Goal: Task Accomplishment & Management: Manage account settings

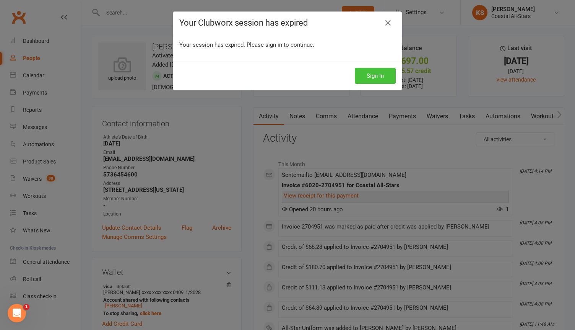
click at [367, 82] on button "Sign In" at bounding box center [375, 76] width 41 height 16
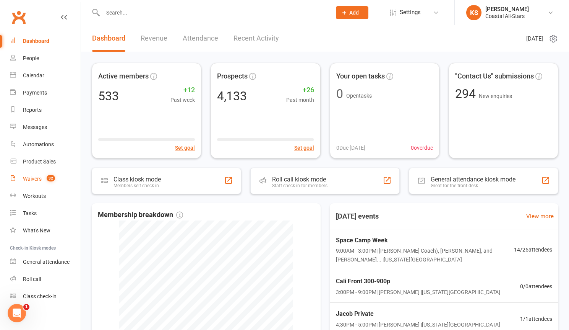
click at [34, 179] on div "Waivers" at bounding box center [32, 179] width 19 height 6
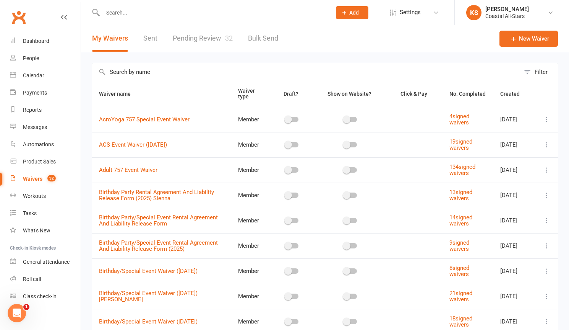
click at [185, 42] on link "Pending Review 32" at bounding box center [203, 38] width 60 height 26
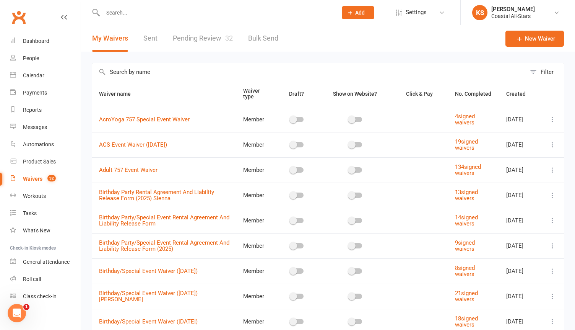
select select "25"
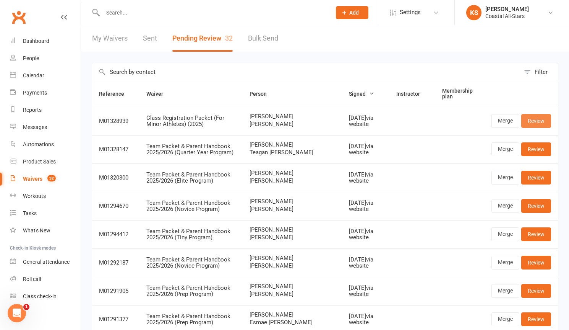
click at [532, 120] on link "Review" at bounding box center [537, 121] width 30 height 14
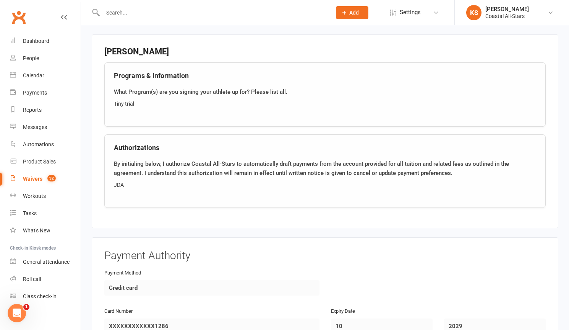
scroll to position [1184, 0]
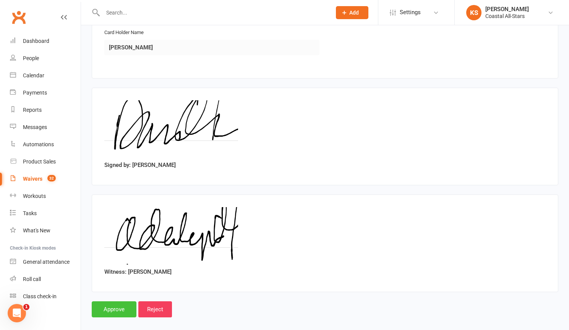
click at [125, 301] on input "Approve" at bounding box center [114, 309] width 45 height 16
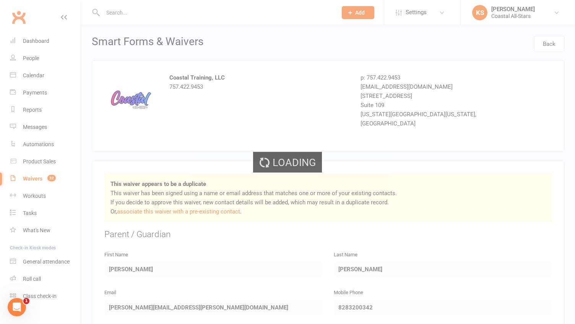
select select "25"
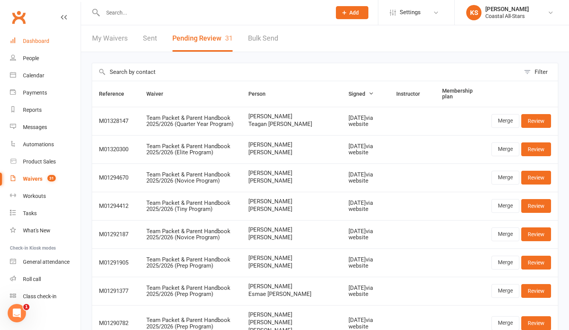
click at [42, 43] on div "Dashboard" at bounding box center [36, 41] width 26 height 6
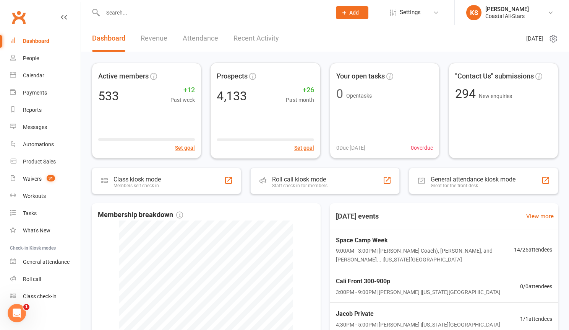
click at [254, 34] on link "Recent Activity" at bounding box center [257, 38] width 46 height 26
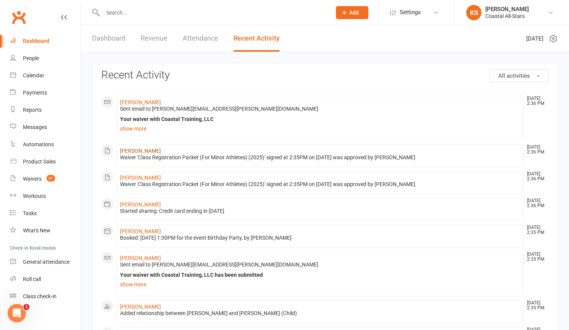
click at [140, 152] on link "[PERSON_NAME]" at bounding box center [140, 151] width 41 height 6
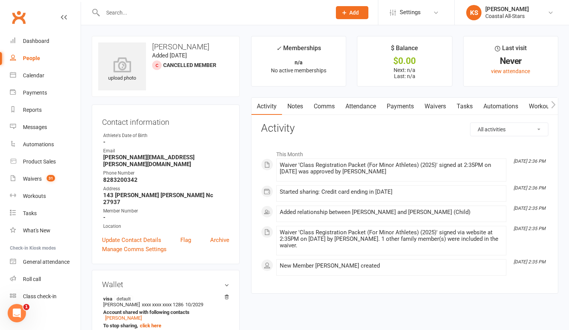
drag, startPoint x: 211, startPoint y: 50, endPoint x: 151, endPoint y: 49, distance: 60.0
click at [151, 49] on h3 "[PERSON_NAME]" at bounding box center [165, 46] width 135 height 8
copy h3 "[PERSON_NAME]"
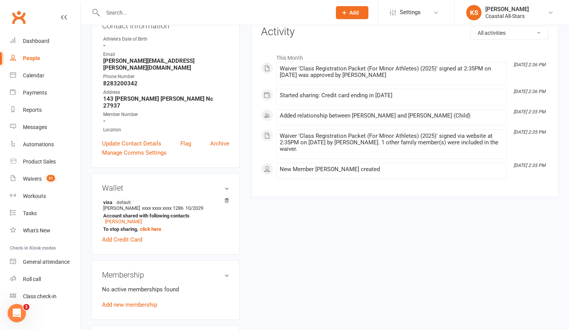
scroll to position [147, 0]
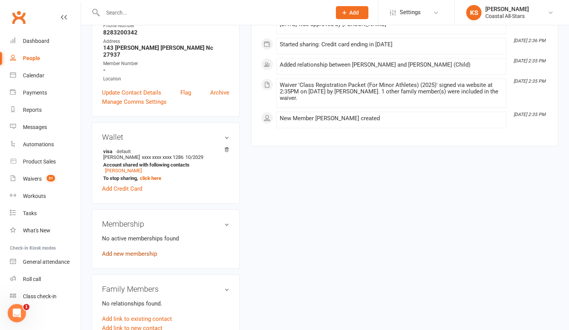
click at [140, 250] on link "Add new membership" at bounding box center [129, 253] width 55 height 7
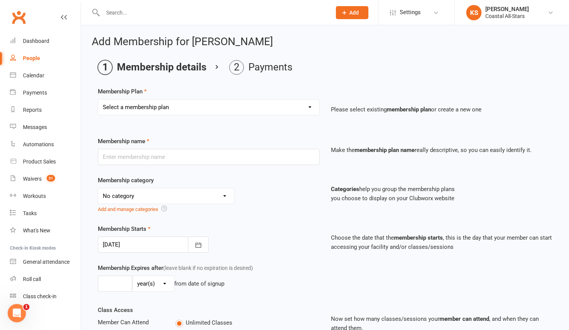
click at [180, 105] on select "Select a membership plan Create new Membership Plan Trial Class Coastal Members…" at bounding box center [208, 106] width 221 height 15
select select "1"
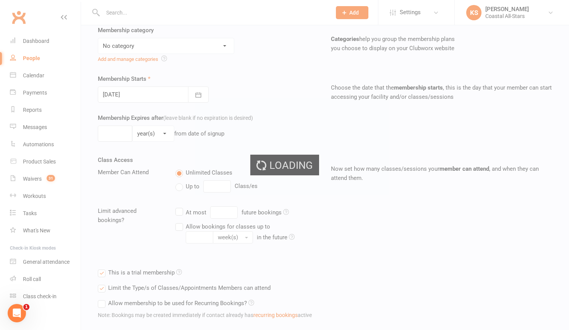
type input "Trial Class"
select select "3"
type input "1"
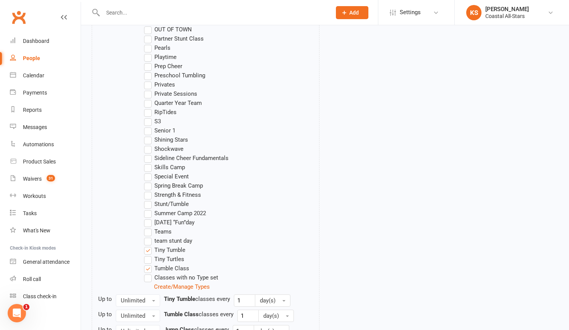
scroll to position [738, 0]
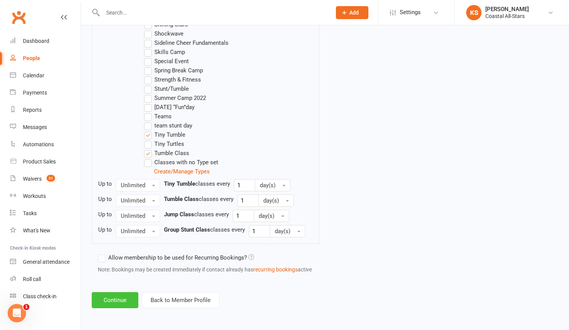
drag, startPoint x: 127, startPoint y: 291, endPoint x: 123, endPoint y: 296, distance: 6.8
click at [123, 297] on button "Continue" at bounding box center [115, 300] width 47 height 16
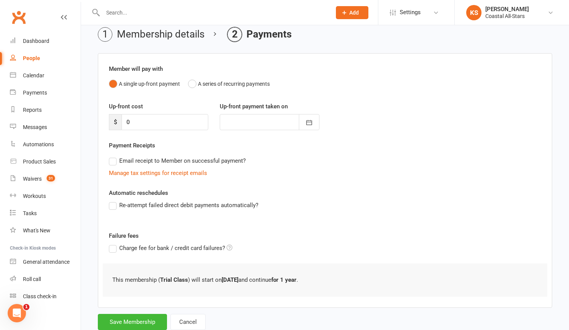
scroll to position [56, 0]
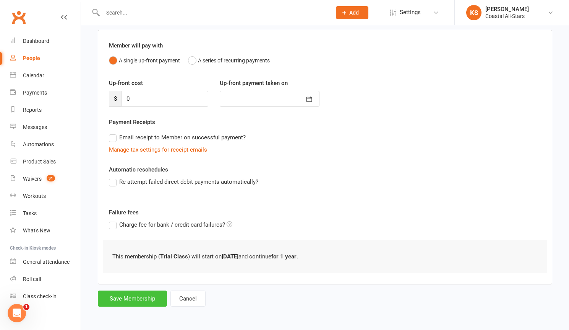
click at [124, 303] on button "Save Membership" at bounding box center [132, 298] width 69 height 16
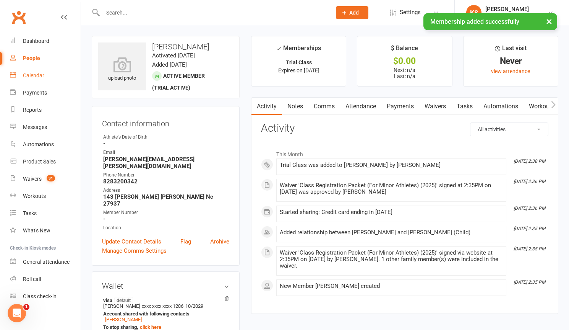
click at [27, 78] on div "Calendar" at bounding box center [33, 75] width 21 height 6
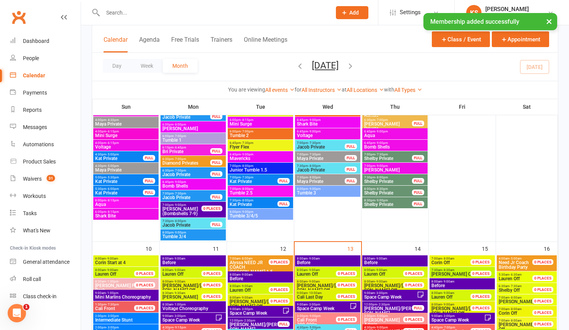
scroll to position [645, 0]
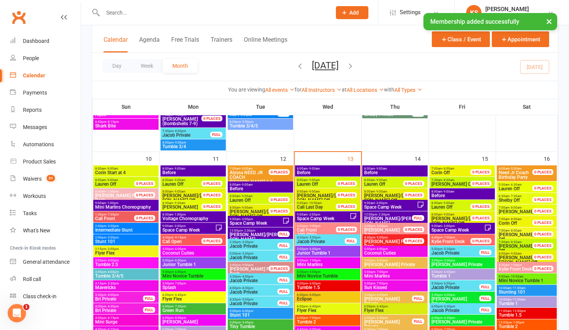
click at [321, 276] on span "Mini Novice Tumble" at bounding box center [328, 275] width 62 height 5
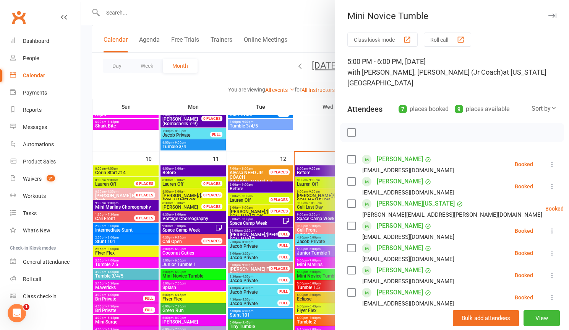
scroll to position [64, 0]
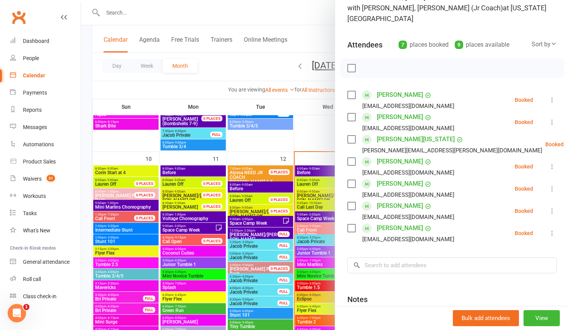
click at [389, 268] on div "Class kiosk mode Roll call 5:00 PM - 6:00 PM, [DATE] with [PERSON_NAME], Delain…" at bounding box center [452, 174] width 234 height 413
click at [388, 259] on input "search" at bounding box center [453, 265] width 210 height 16
paste input "[PERSON_NAME]"
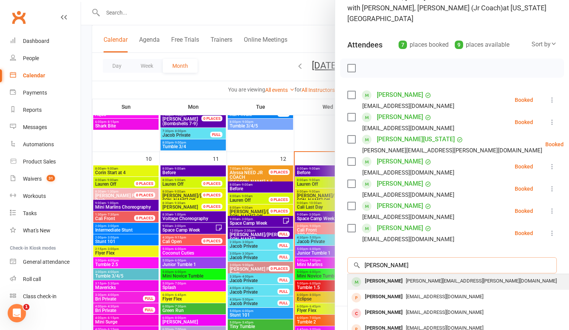
type input "[PERSON_NAME]"
click at [422, 278] on span "[PERSON_NAME][EMAIL_ADDRESS][PERSON_NAME][DOMAIN_NAME]" at bounding box center [481, 281] width 151 height 6
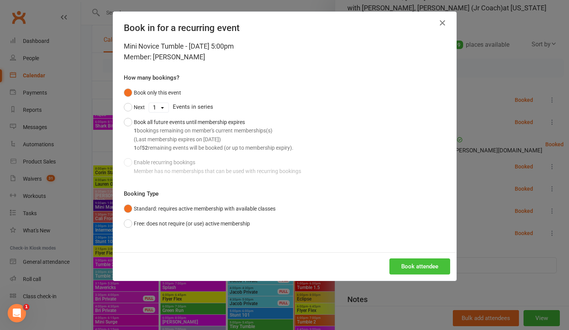
click at [421, 263] on button "Book attendee" at bounding box center [420, 266] width 61 height 16
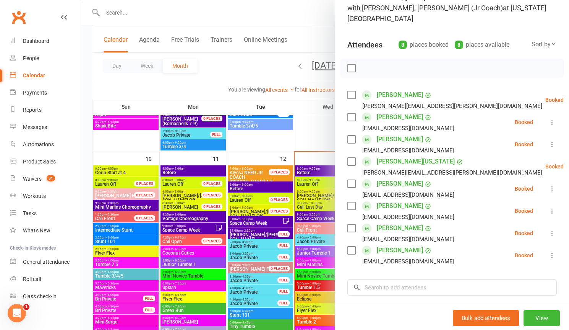
click at [299, 281] on div at bounding box center [325, 165] width 488 height 330
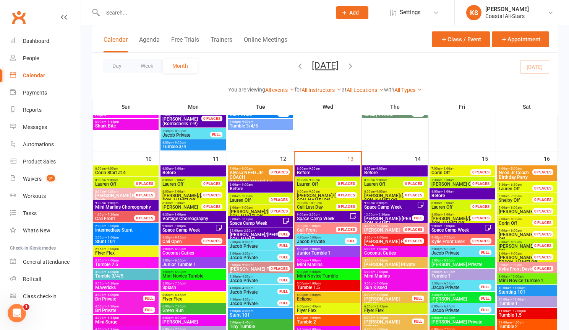
click at [313, 287] on span "Tumble 1.5" at bounding box center [328, 287] width 62 height 5
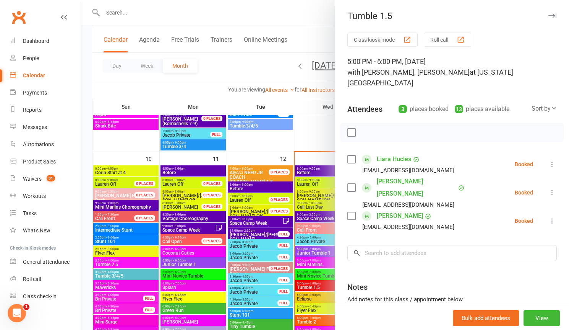
click at [305, 150] on div at bounding box center [325, 165] width 488 height 330
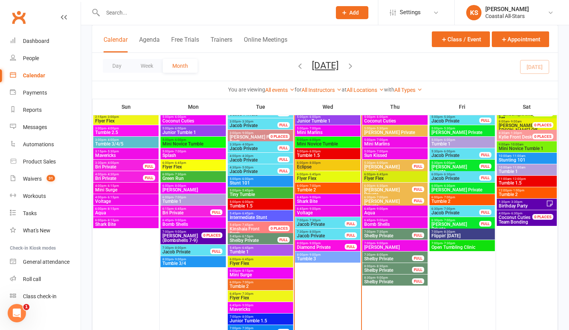
scroll to position [770, 0]
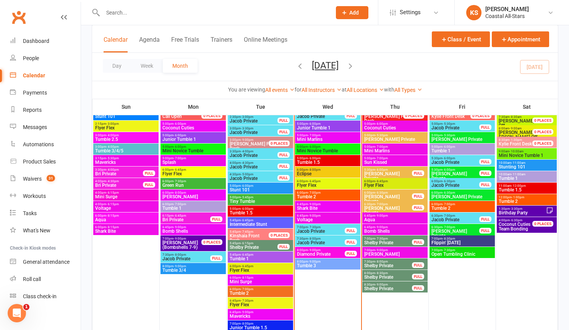
click at [262, 211] on span "Tumble 1.5" at bounding box center [260, 212] width 62 height 5
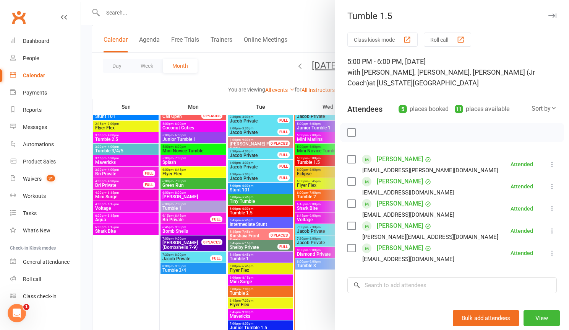
drag, startPoint x: 170, startPoint y: 307, endPoint x: 252, endPoint y: 282, distance: 86.0
click at [170, 307] on div at bounding box center [325, 165] width 488 height 330
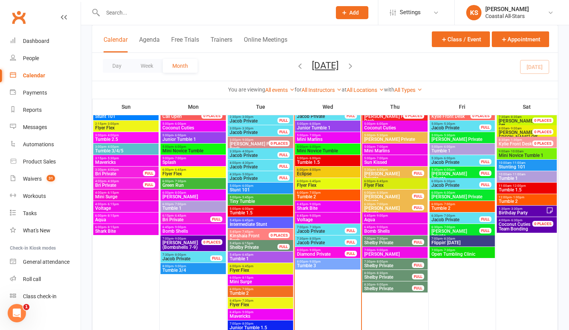
click at [330, 194] on span "Tumble 2" at bounding box center [328, 196] width 62 height 5
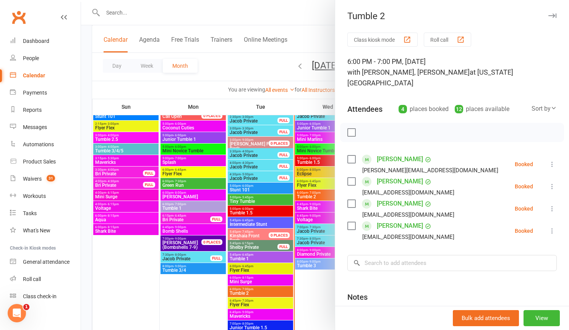
click at [324, 279] on div at bounding box center [325, 165] width 488 height 330
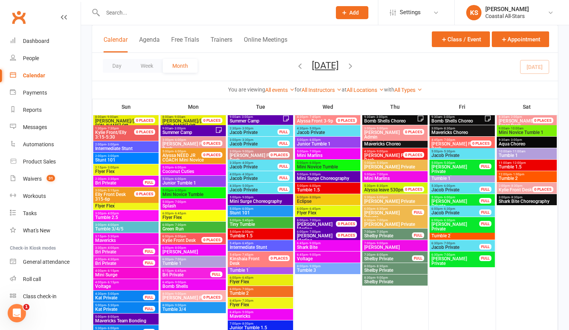
scroll to position [801, 0]
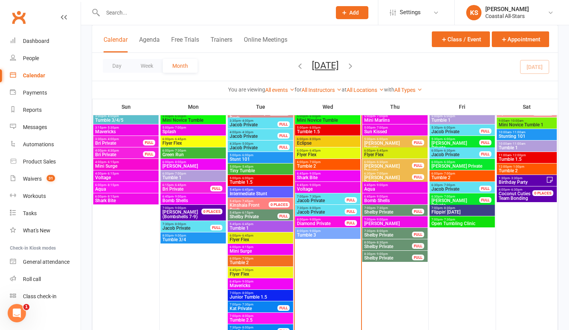
click at [129, 13] on input "text" at bounding box center [214, 12] width 226 height 11
paste input "[EMAIL_ADDRESS][DOMAIN_NAME]"
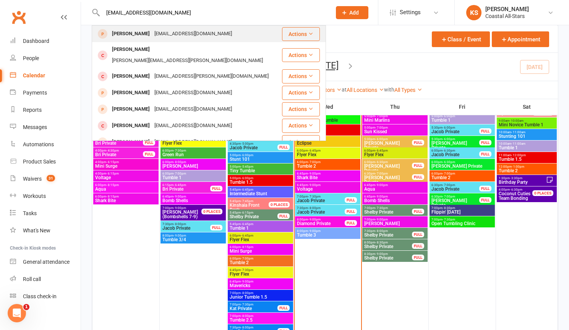
type input "[EMAIL_ADDRESS][DOMAIN_NAME]"
click at [302, 34] on button "Actions" at bounding box center [301, 34] width 38 height 14
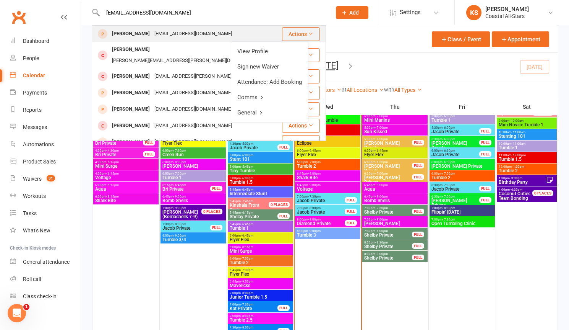
click at [219, 33] on div "[PERSON_NAME] [EMAIL_ADDRESS][DOMAIN_NAME]" at bounding box center [187, 34] width 189 height 16
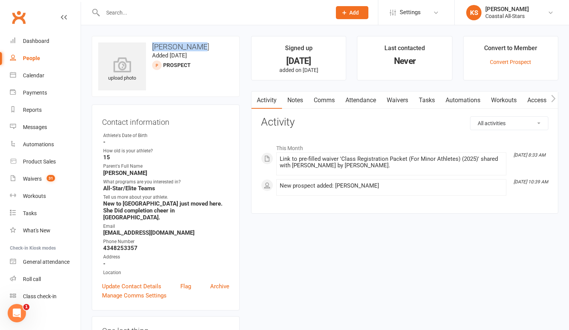
drag, startPoint x: 206, startPoint y: 48, endPoint x: 152, endPoint y: 44, distance: 54.1
click at [152, 44] on h3 "[PERSON_NAME]" at bounding box center [165, 46] width 135 height 8
click at [410, 104] on link "Waivers" at bounding box center [398, 100] width 32 height 18
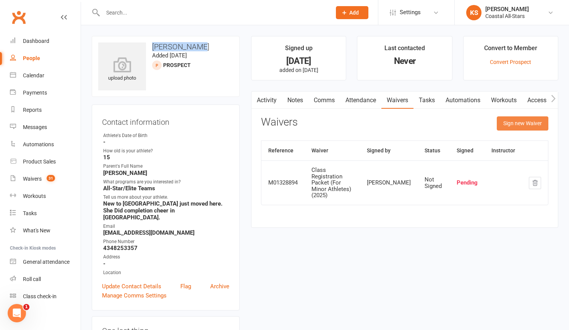
click at [510, 122] on button "Sign new Waiver" at bounding box center [523, 123] width 52 height 14
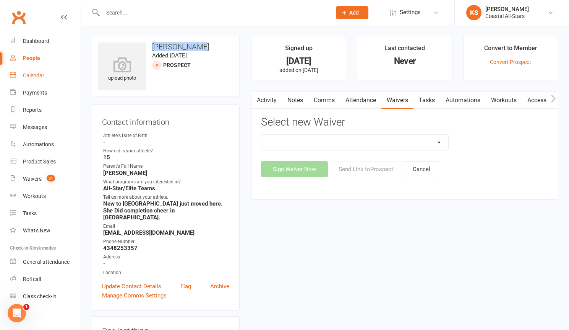
click at [37, 76] on div "Calendar" at bounding box center [33, 75] width 21 height 6
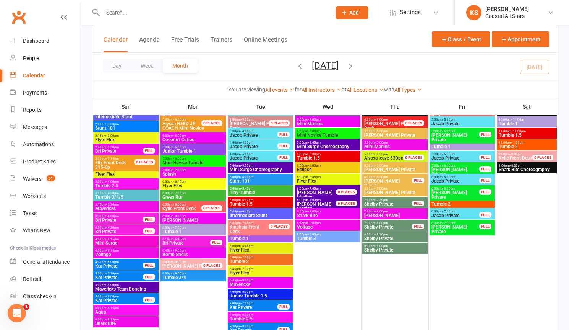
scroll to position [1065, 0]
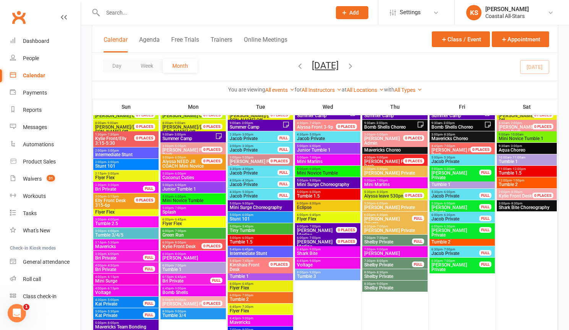
click at [188, 293] on span "Bomb Shells" at bounding box center [193, 292] width 62 height 5
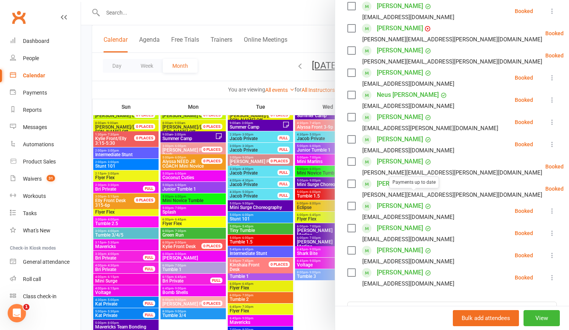
scroll to position [297, 0]
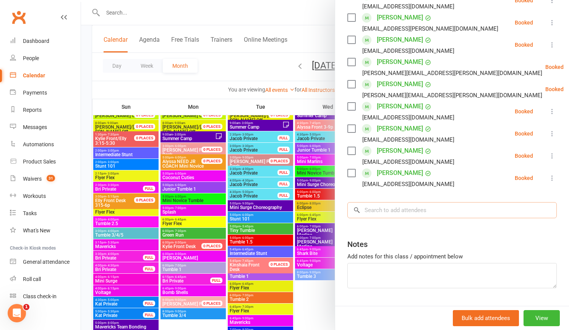
click at [395, 202] on input "search" at bounding box center [453, 210] width 210 height 16
paste input "[PERSON_NAME]"
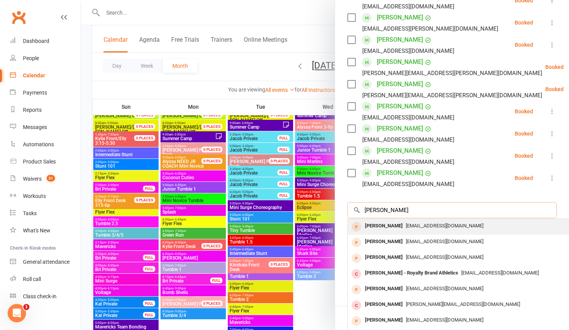
type input "[PERSON_NAME]"
click at [406, 223] on span "[EMAIL_ADDRESS][DOMAIN_NAME]" at bounding box center [445, 226] width 78 height 6
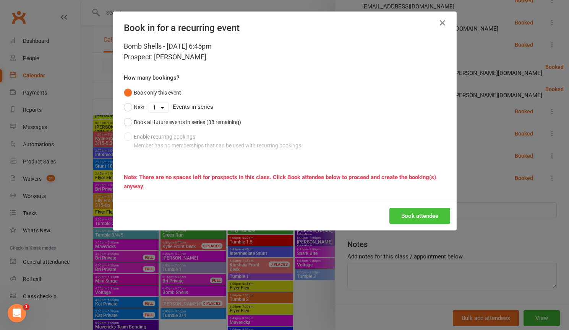
click at [408, 216] on button "Book attendee" at bounding box center [420, 216] width 61 height 16
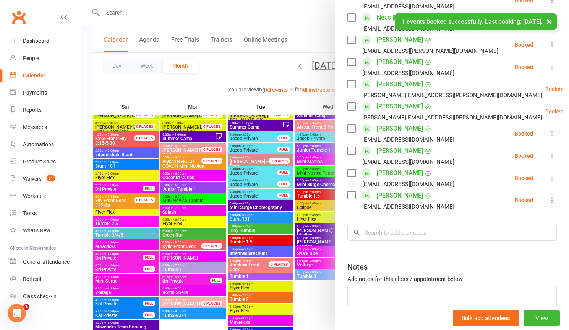
scroll to position [319, 0]
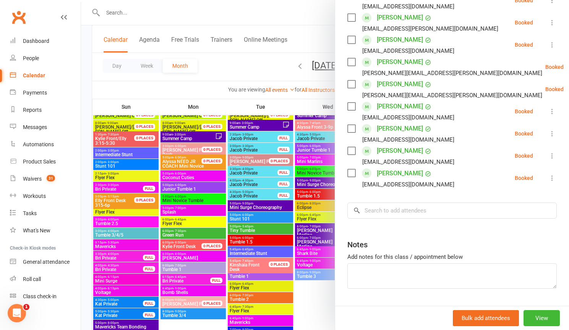
click at [187, 14] on div at bounding box center [325, 165] width 488 height 330
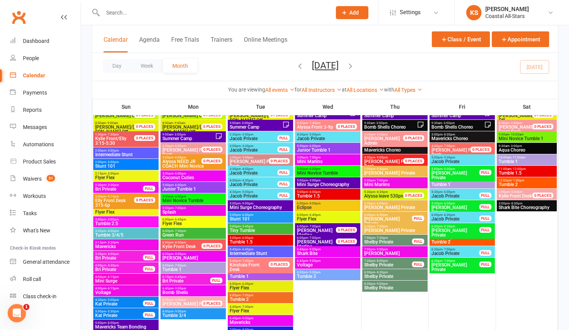
click at [185, 289] on span "- 9:00pm" at bounding box center [180, 287] width 13 height 3
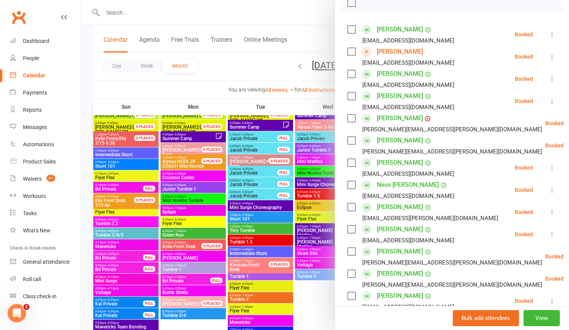
scroll to position [132, 0]
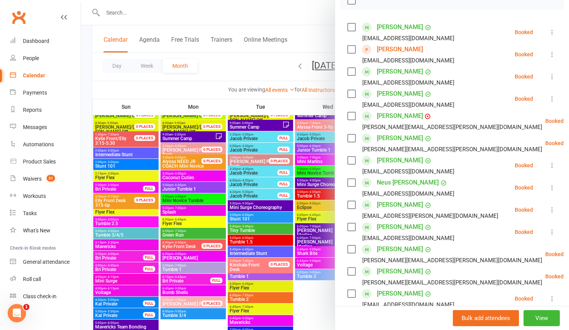
click at [391, 287] on link "[PERSON_NAME]" at bounding box center [400, 293] width 46 height 12
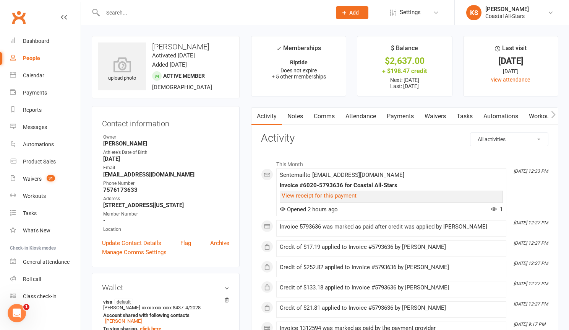
click at [409, 115] on link "Payments" at bounding box center [401, 116] width 38 height 18
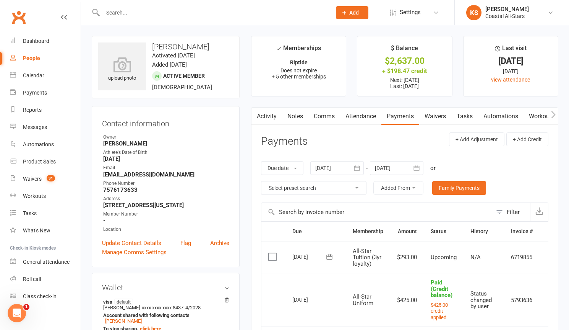
click at [500, 264] on td "N/A" at bounding box center [484, 257] width 41 height 32
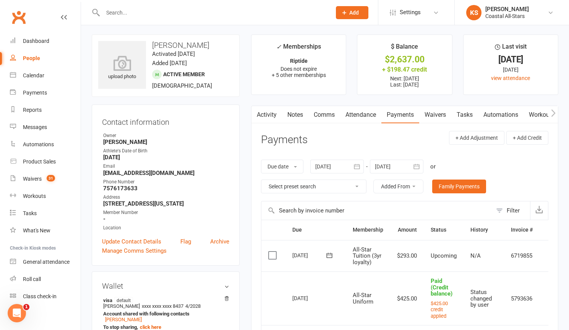
scroll to position [0, 16]
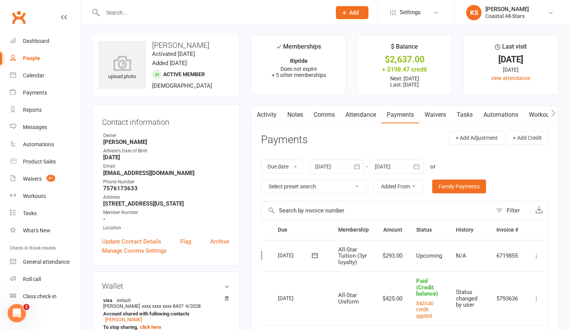
click at [538, 257] on icon at bounding box center [537, 256] width 8 height 8
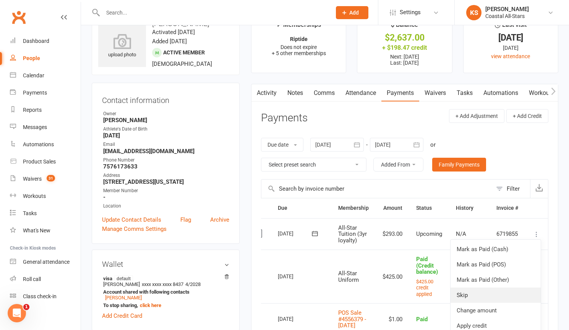
scroll to position [63, 0]
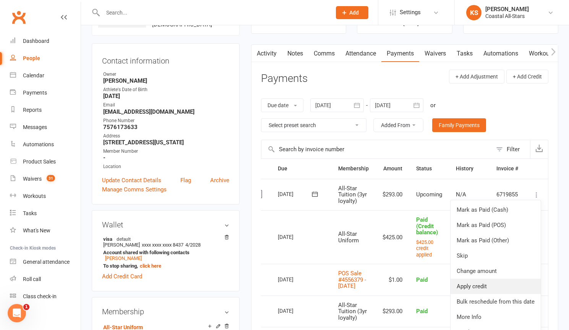
click at [490, 283] on link "Apply credit" at bounding box center [496, 285] width 90 height 15
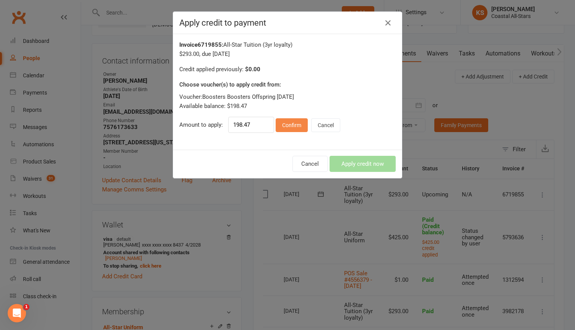
click at [286, 125] on button "Confirm" at bounding box center [292, 125] width 32 height 14
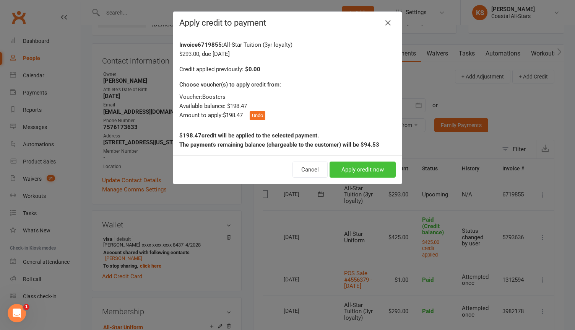
click at [354, 174] on button "Apply credit now" at bounding box center [363, 169] width 66 height 16
